Goal: Contribute content: Add original content to the website for others to see

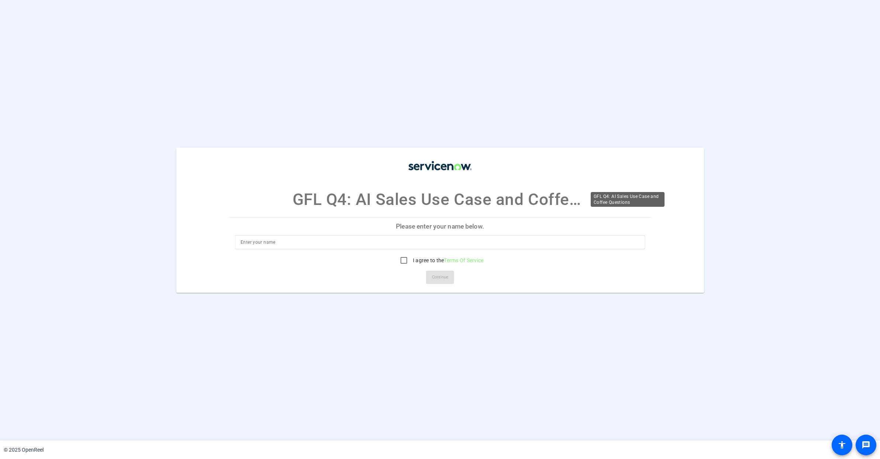
click at [510, 198] on p "GFL Q4: AI Sales Use Case and Coffee Questions" at bounding box center [440, 199] width 295 height 24
click at [320, 239] on input at bounding box center [440, 242] width 399 height 9
type input "Larry Meyer Test"
click at [405, 258] on input "I agree to the Terms Of Service" at bounding box center [404, 260] width 15 height 15
checkbox input "true"
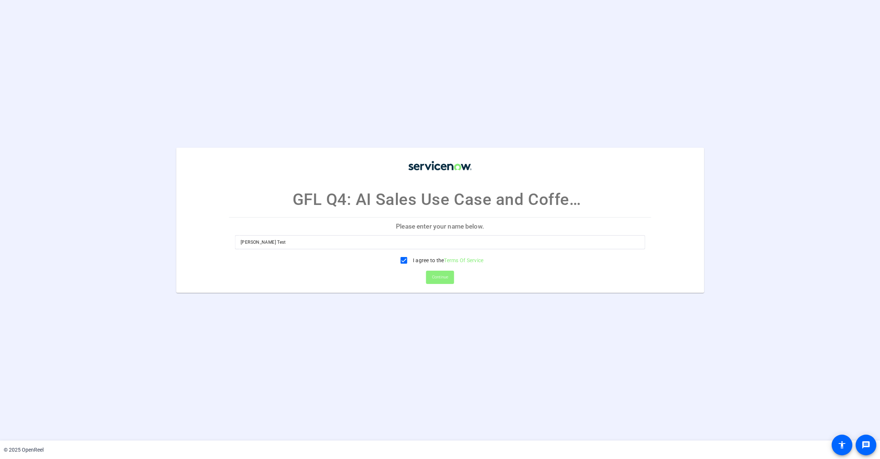
click at [450, 278] on span at bounding box center [440, 277] width 28 height 18
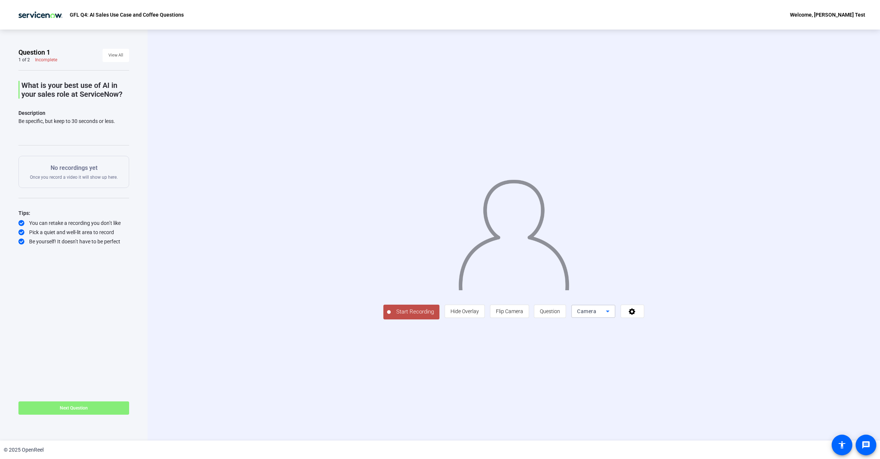
click at [612, 316] on icon at bounding box center [607, 311] width 9 height 9
click at [633, 366] on div at bounding box center [440, 229] width 880 height 459
click at [560, 314] on span "Question" at bounding box center [550, 311] width 20 height 6
click at [635, 315] on icon at bounding box center [632, 311] width 7 height 7
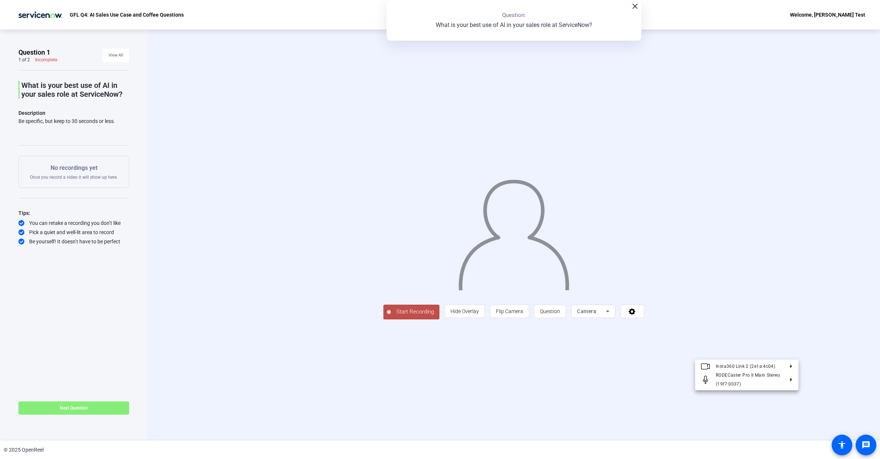
click at [335, 354] on div at bounding box center [440, 229] width 880 height 459
click at [391, 316] on span "Start Recording" at bounding box center [415, 311] width 49 height 8
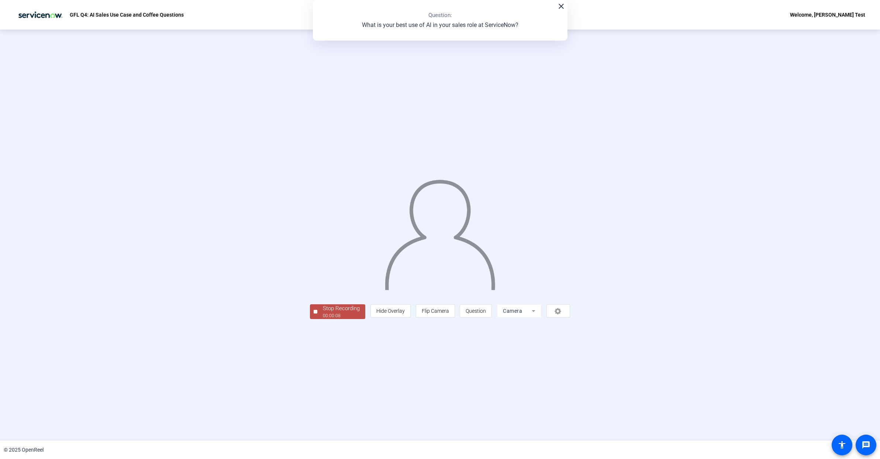
click at [323, 319] on div "00:00:08" at bounding box center [341, 315] width 37 height 7
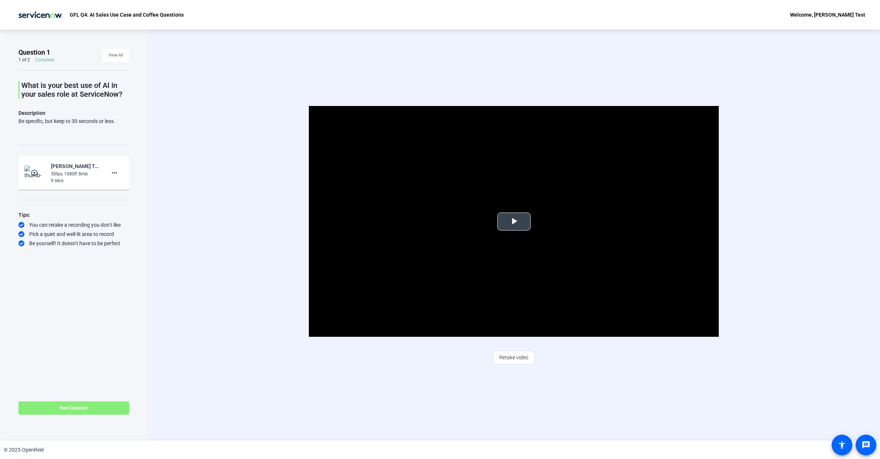
click at [514, 221] on span "Video Player" at bounding box center [514, 221] width 0 height 0
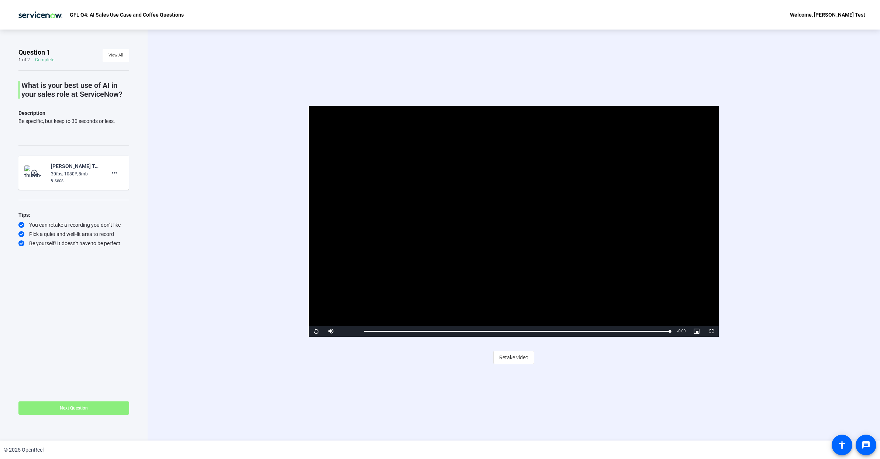
click at [74, 407] on span "Next Question" at bounding box center [74, 407] width 28 height 5
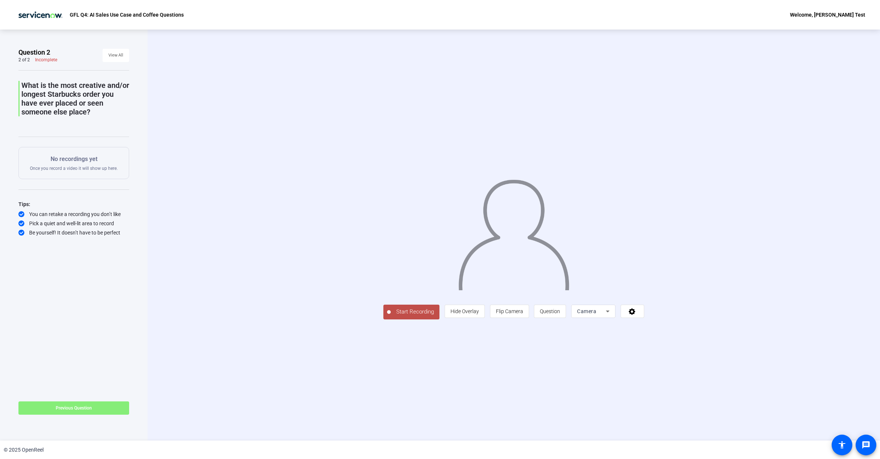
click at [391, 316] on span "Start Recording" at bounding box center [415, 311] width 49 height 8
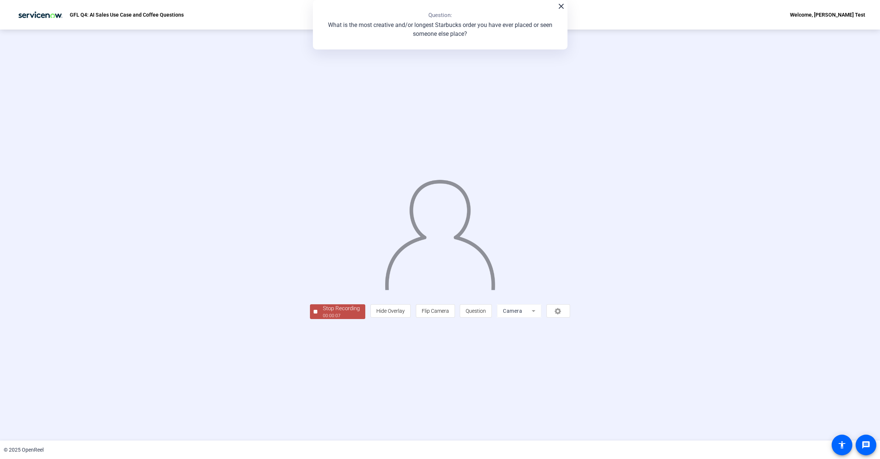
click at [323, 313] on div "Stop Recording" at bounding box center [341, 308] width 37 height 8
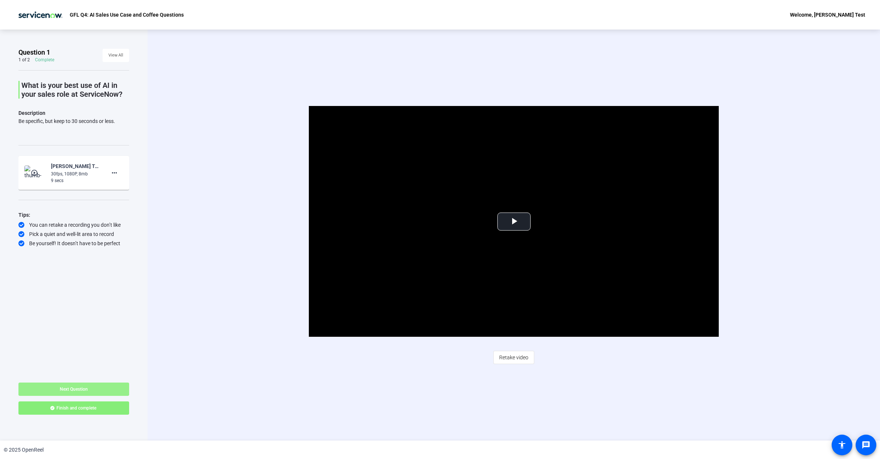
click at [76, 388] on span "Next Question" at bounding box center [74, 388] width 28 height 5
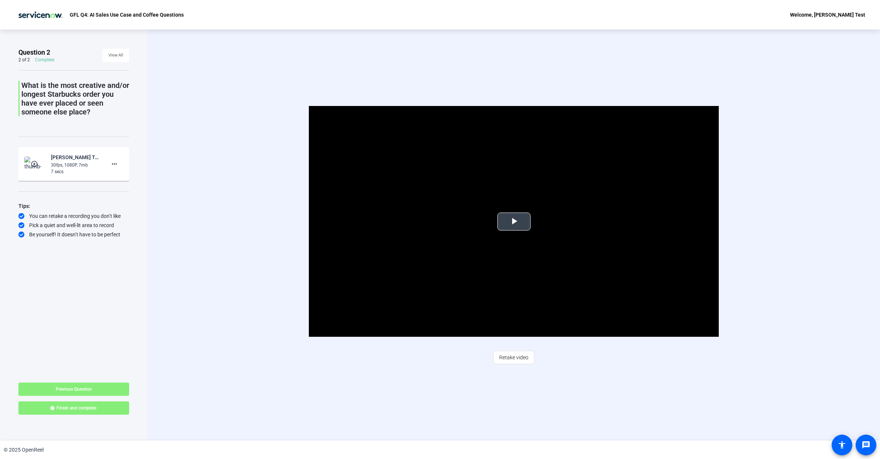
click at [514, 221] on span "Video Player" at bounding box center [514, 221] width 0 height 0
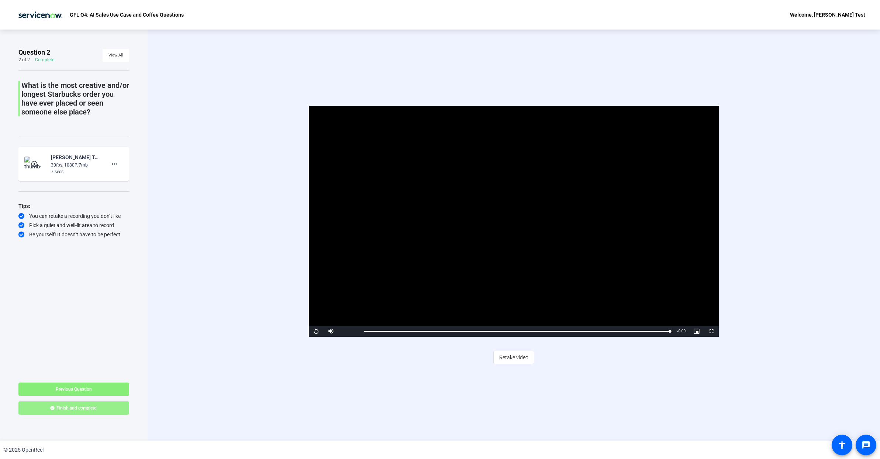
click at [90, 405] on span "Finish and complete" at bounding box center [76, 408] width 40 height 6
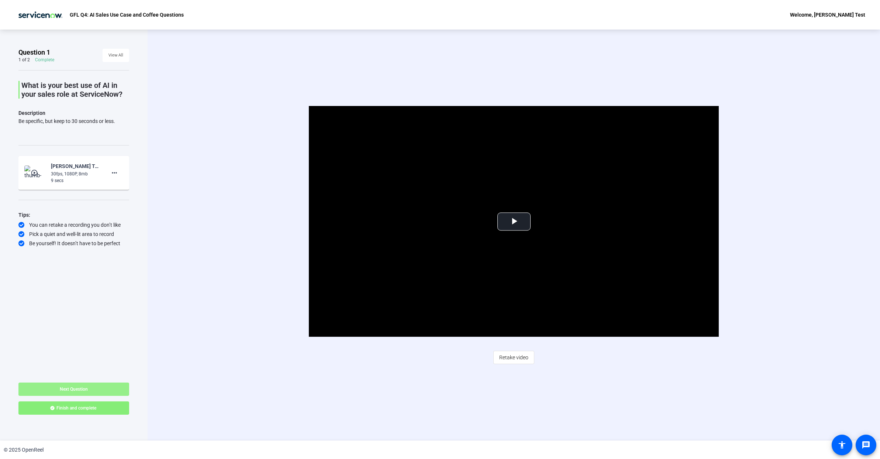
click at [74, 390] on span "Next Question" at bounding box center [74, 388] width 28 height 5
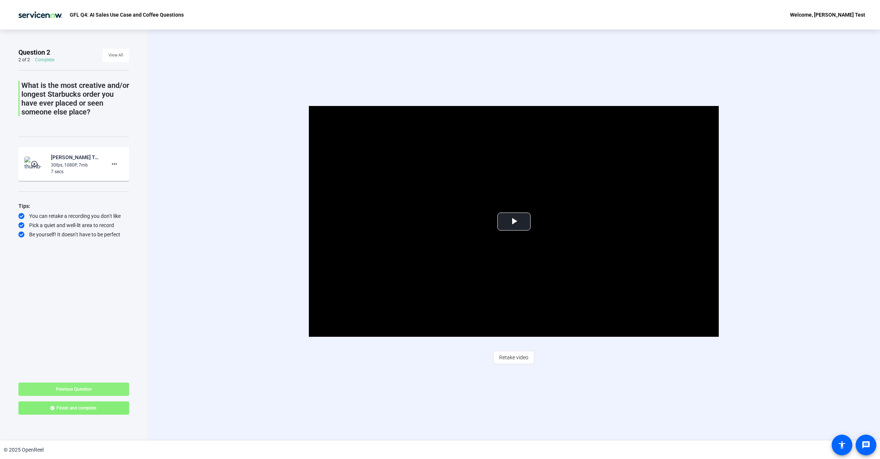
click at [75, 390] on span "Previous Question" at bounding box center [74, 388] width 36 height 5
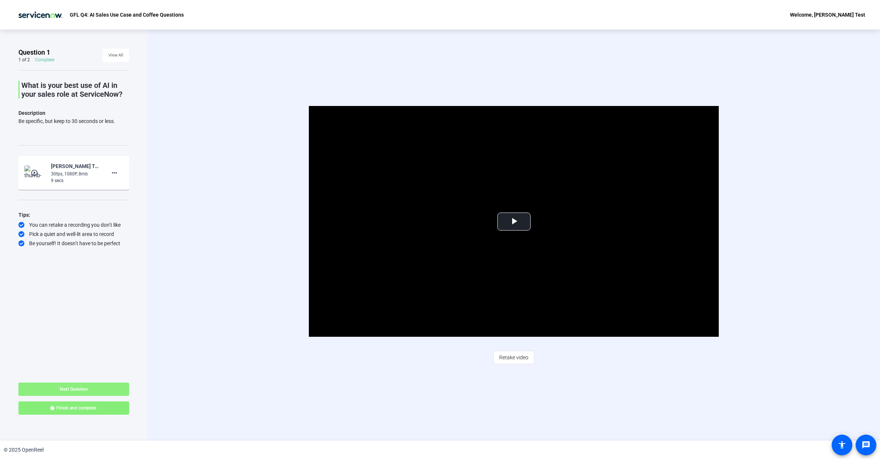
click at [79, 389] on span "Next Question" at bounding box center [74, 388] width 28 height 5
